Goal: Transaction & Acquisition: Download file/media

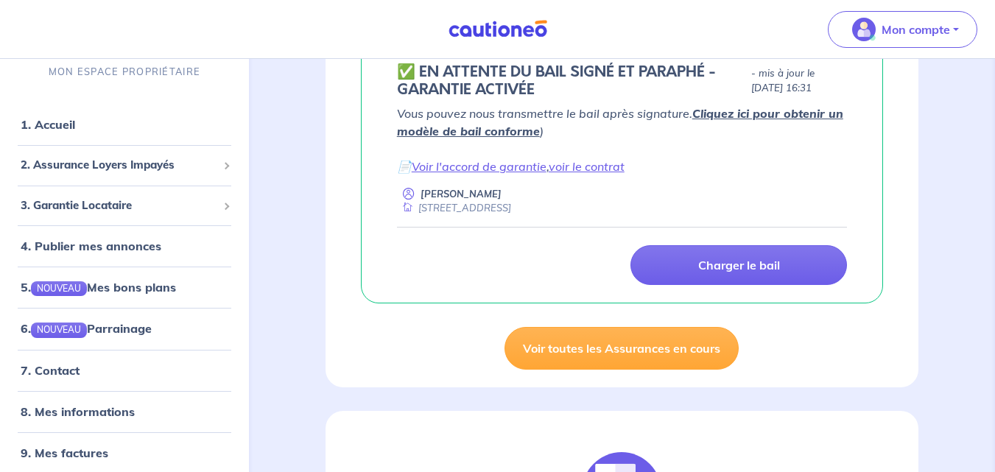
scroll to position [295, 0]
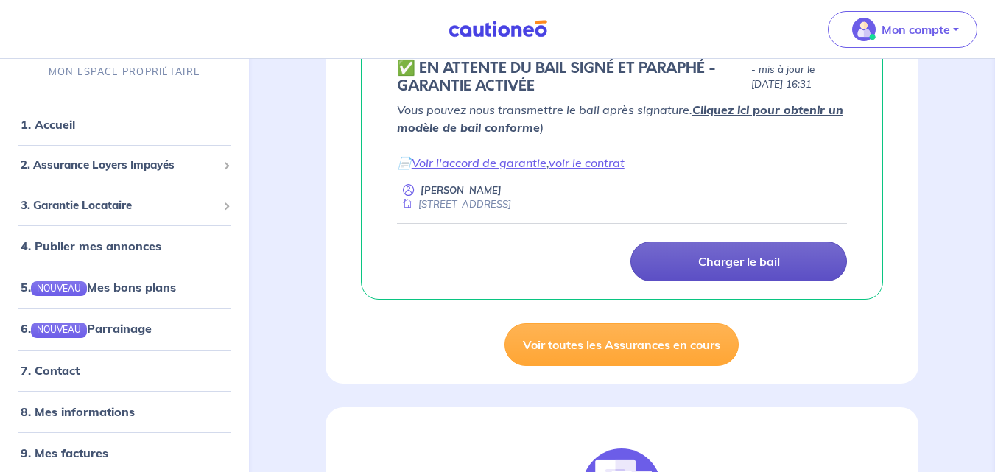
click at [748, 260] on p "Charger le bail" at bounding box center [739, 261] width 82 height 15
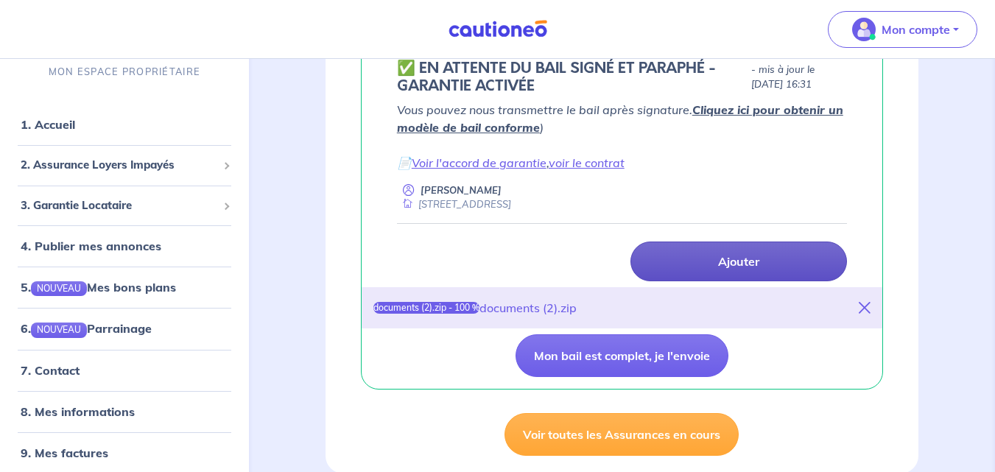
click at [864, 306] on icon at bounding box center [865, 308] width 12 height 12
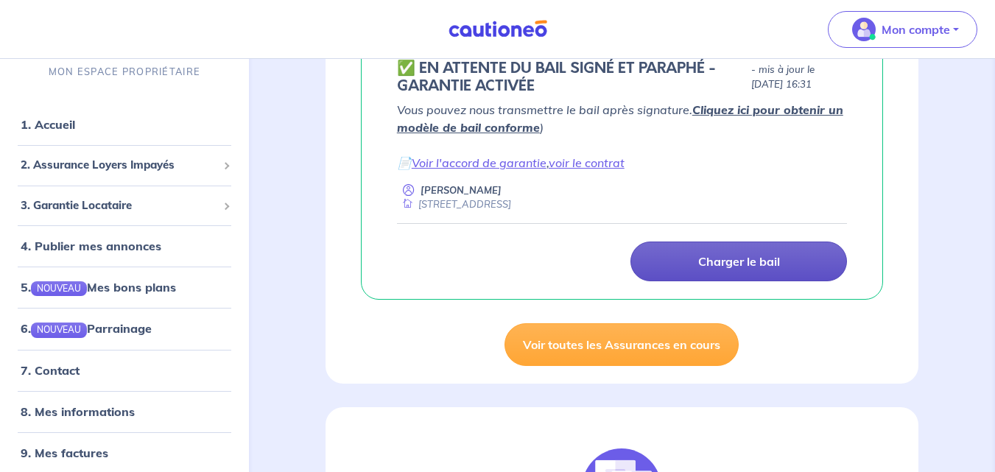
click at [726, 264] on p "Charger le bail" at bounding box center [739, 261] width 82 height 15
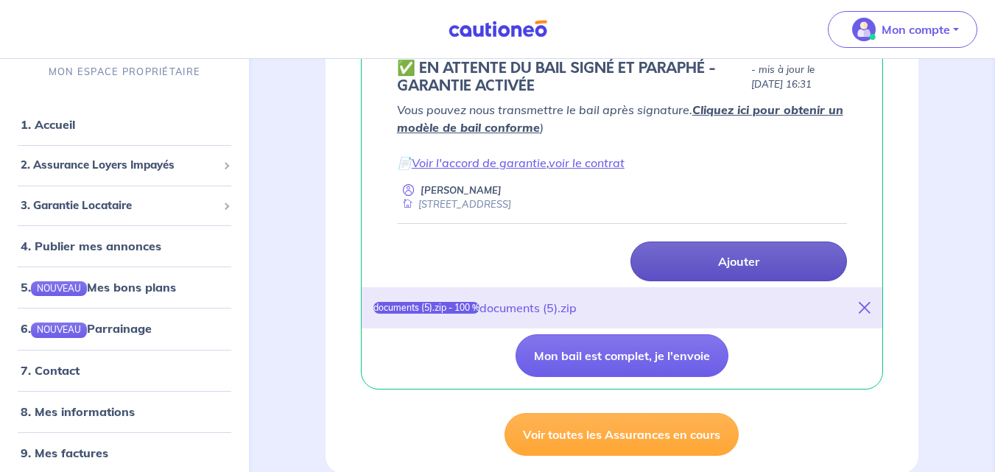
click at [507, 310] on div "documents (5).zip" at bounding box center [528, 308] width 97 height 18
click at [455, 309] on div "documents (5).zip - 100 %" at bounding box center [426, 308] width 106 height 12
click at [867, 308] on icon at bounding box center [865, 308] width 12 height 12
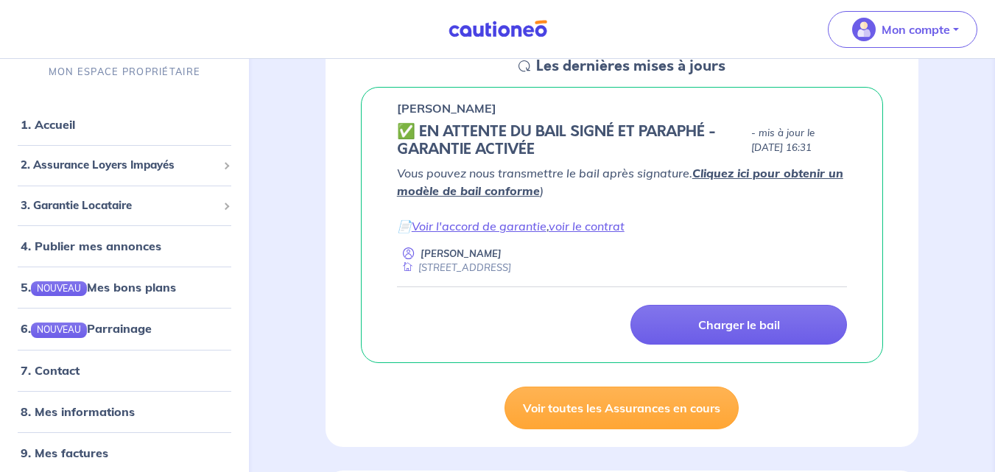
scroll to position [147, 0]
